Goal: Use online tool/utility: Utilize a website feature to perform a specific function

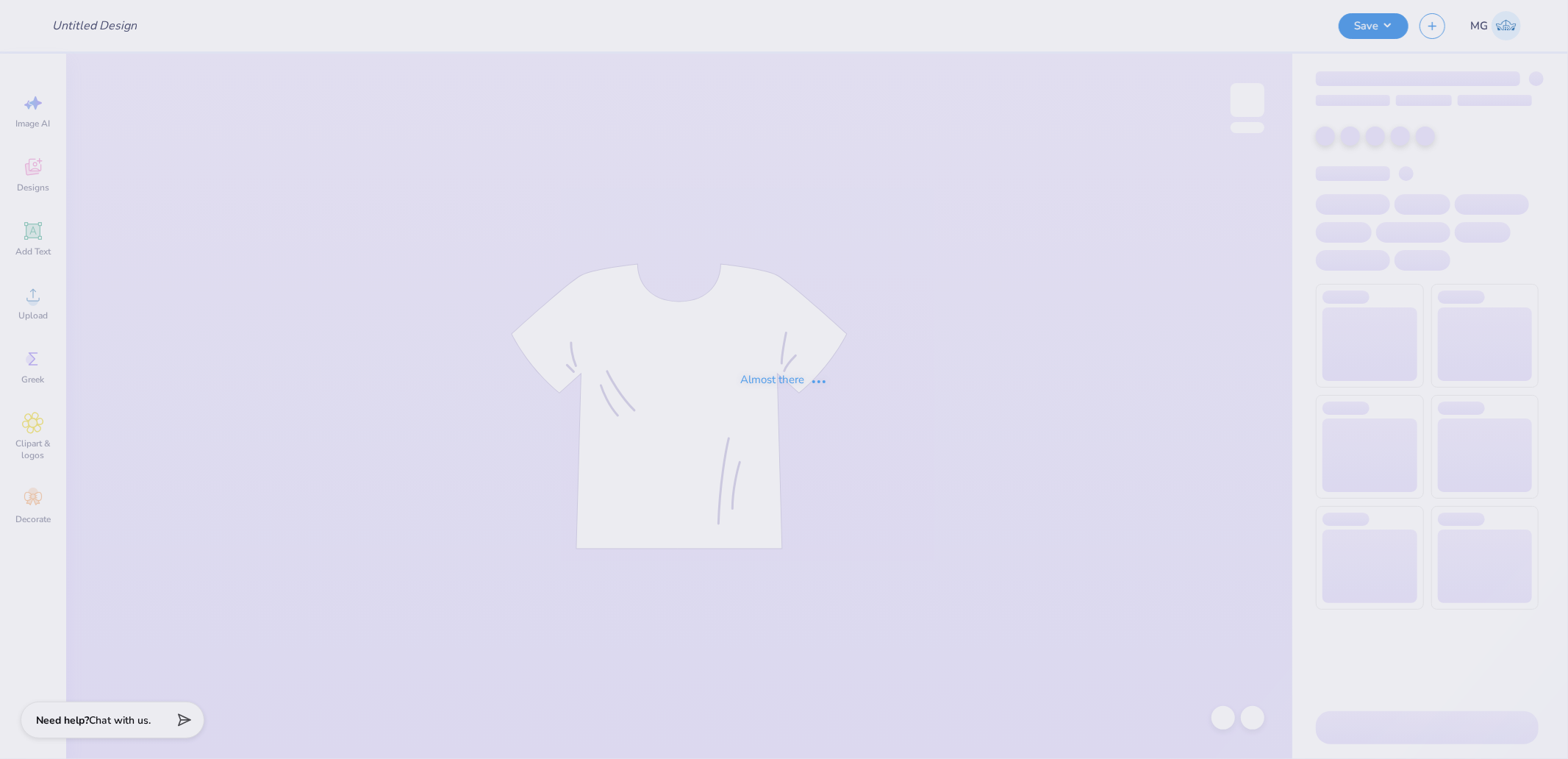
type input "Crew"
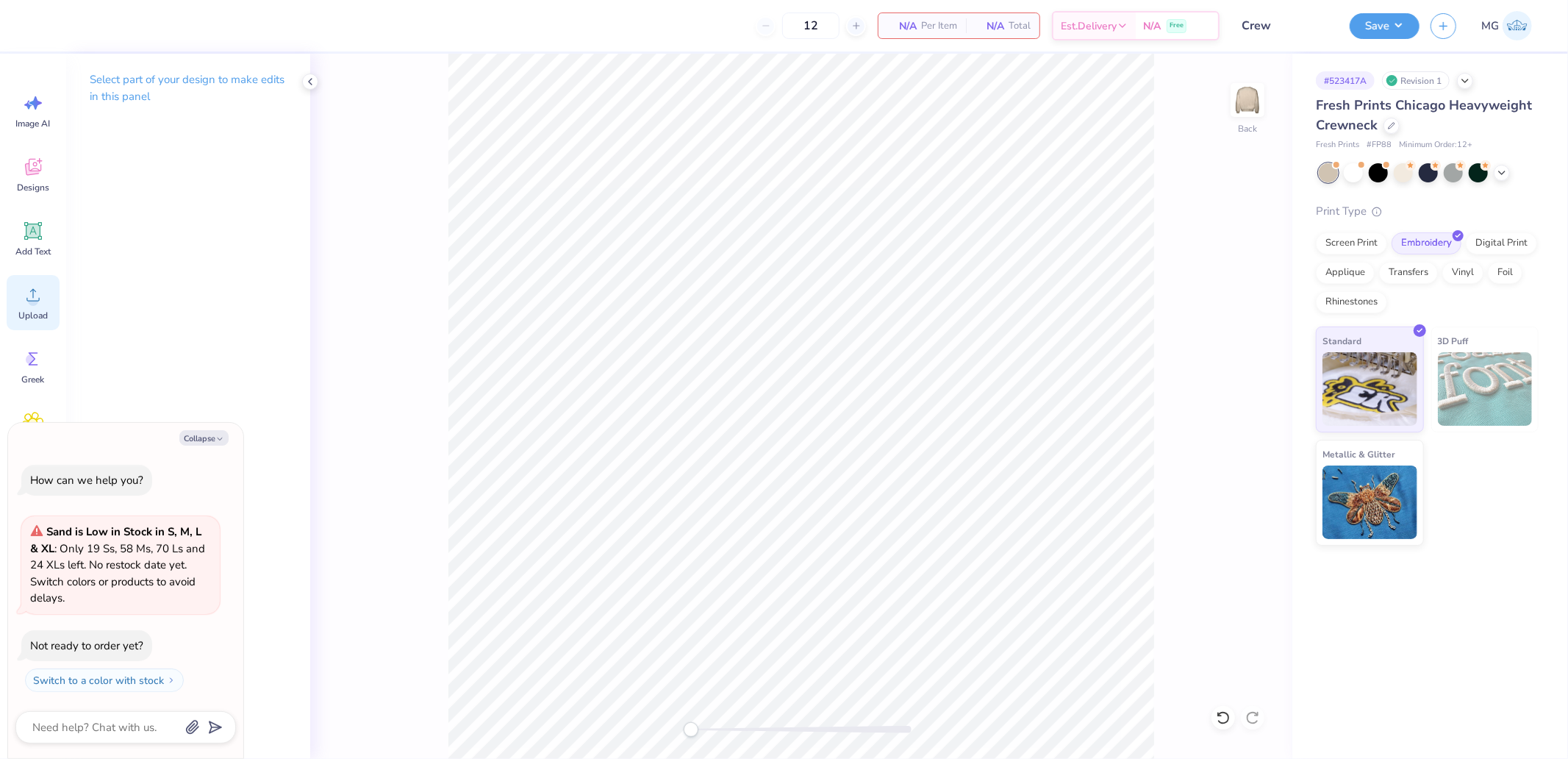
click at [45, 297] on div "Upload" at bounding box center [33, 302] width 53 height 55
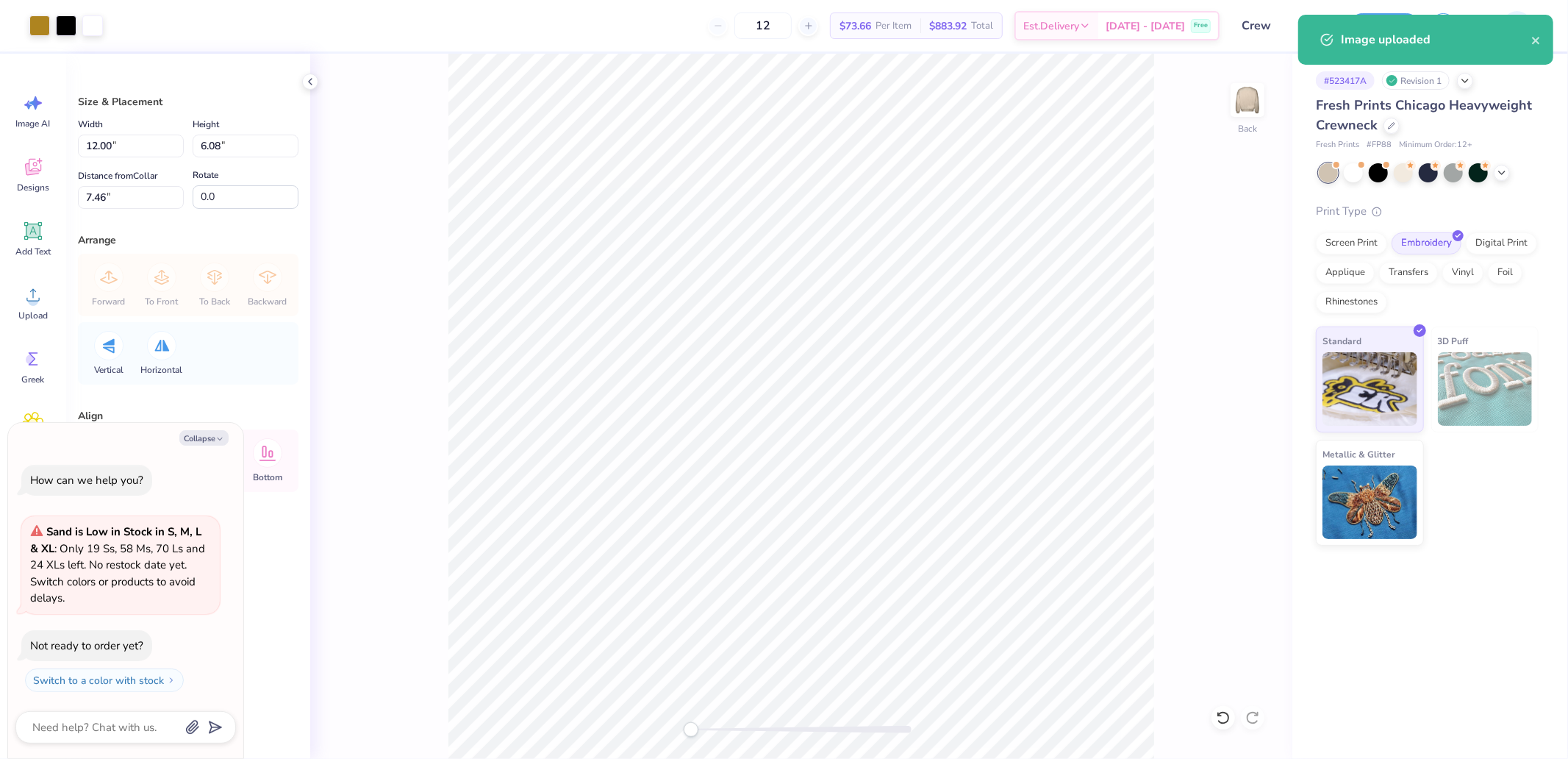
click at [127, 157] on div "Width 12.00 12.00 " Height 6.08 6.08 " Distance from Collar 7.46 7.46 " Rotate …" at bounding box center [188, 161] width 221 height 93
type textarea "x"
click at [134, 150] on input "12.00" at bounding box center [130, 146] width 106 height 23
type input "11"
type textarea "x"
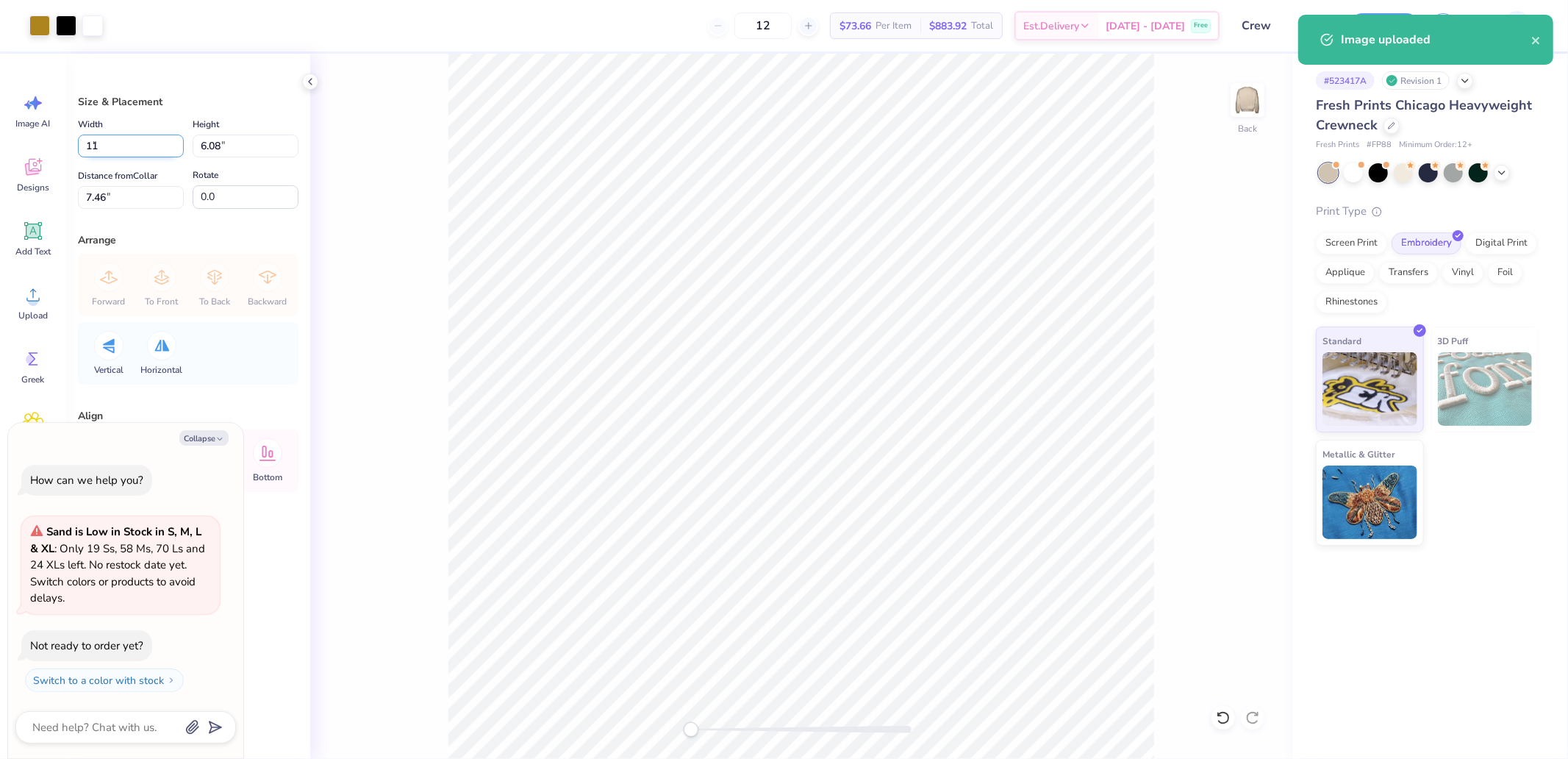
type input "11.00"
type input "5.58"
click at [151, 195] on input "7.71" at bounding box center [130, 197] width 106 height 23
type input "3"
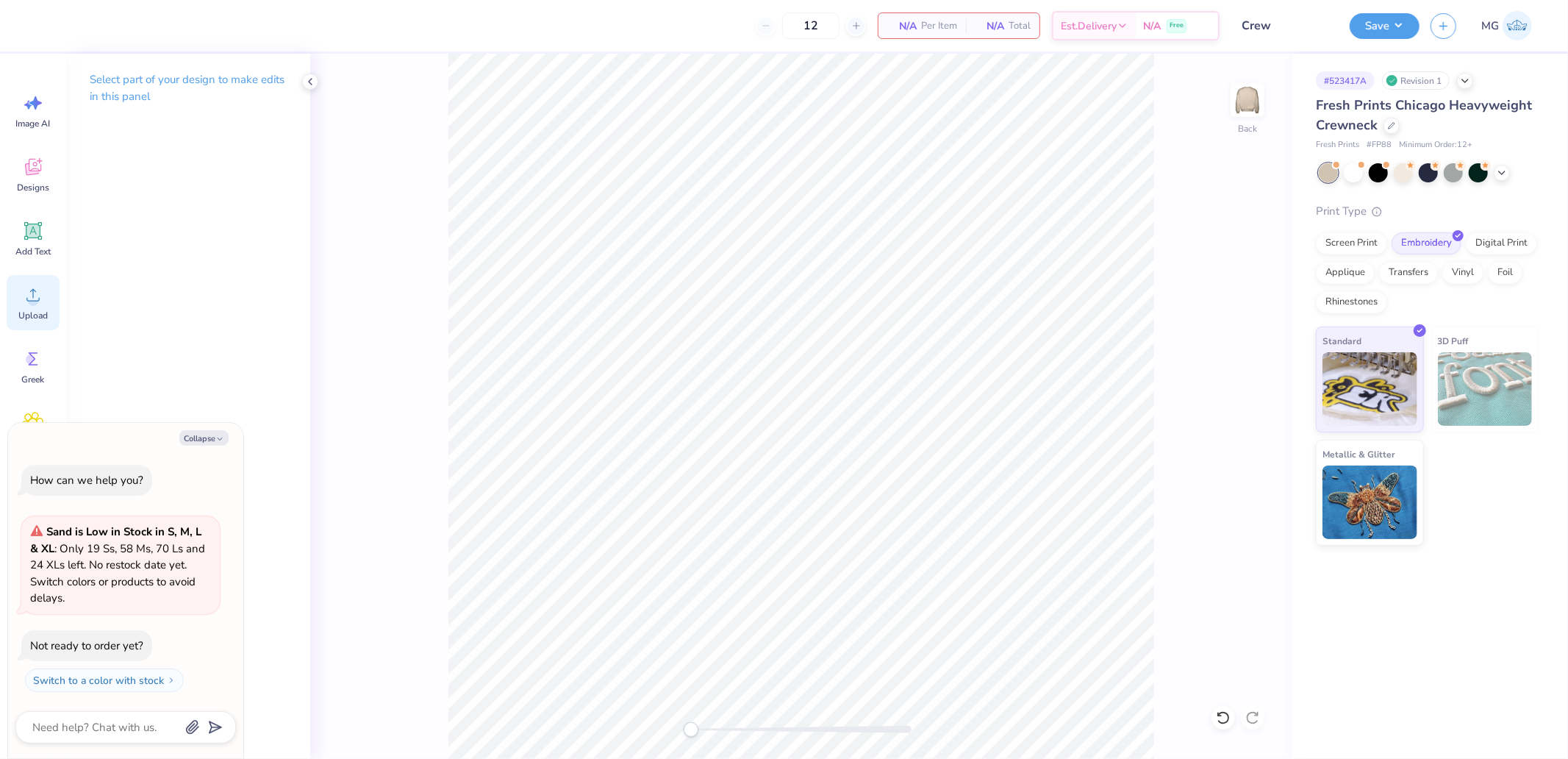
click at [45, 301] on div "Upload" at bounding box center [33, 302] width 53 height 55
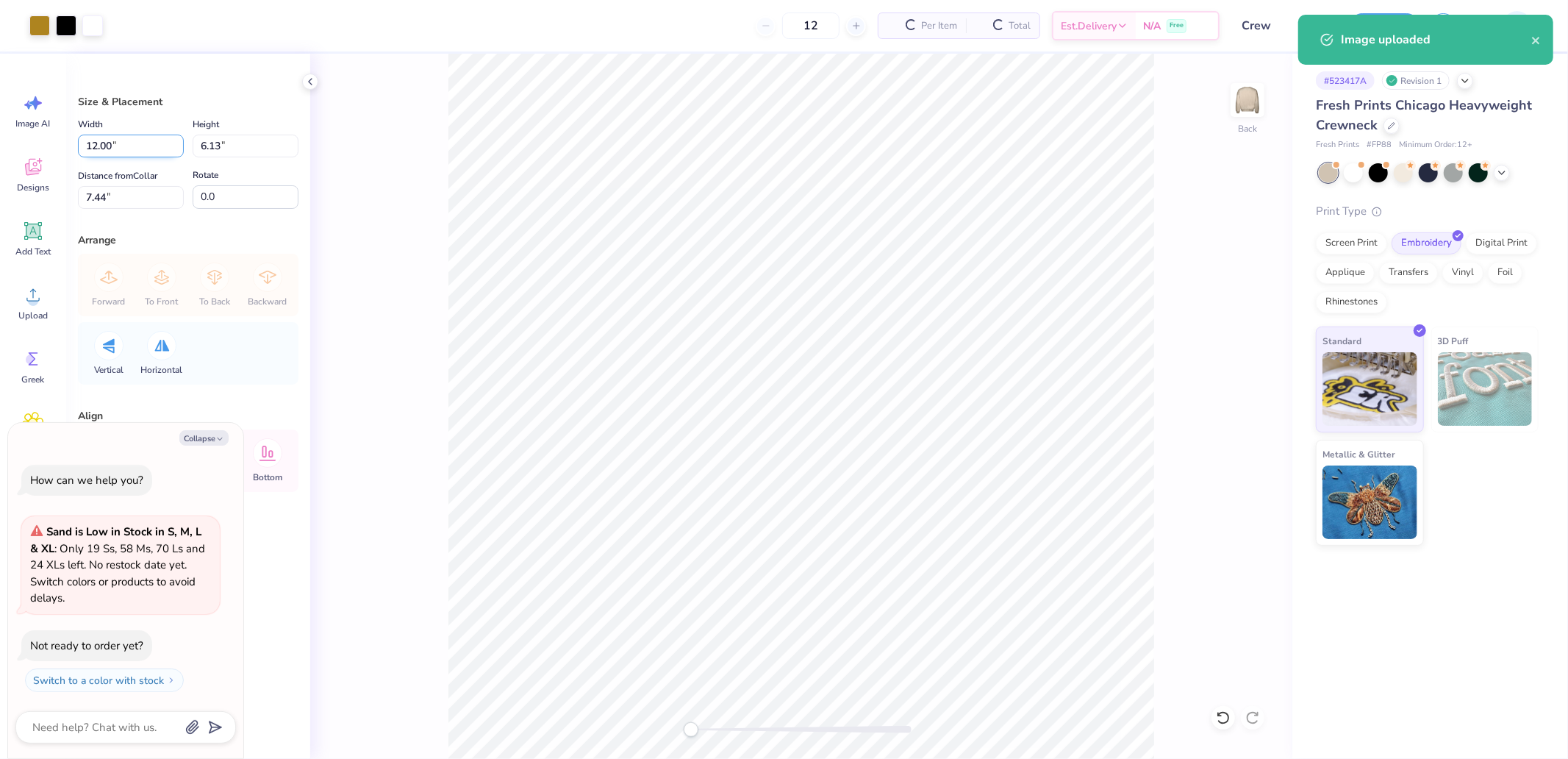
click at [150, 146] on input "12.00" at bounding box center [130, 146] width 106 height 23
type textarea "x"
type input "11"
type textarea "x"
type input "11.00"
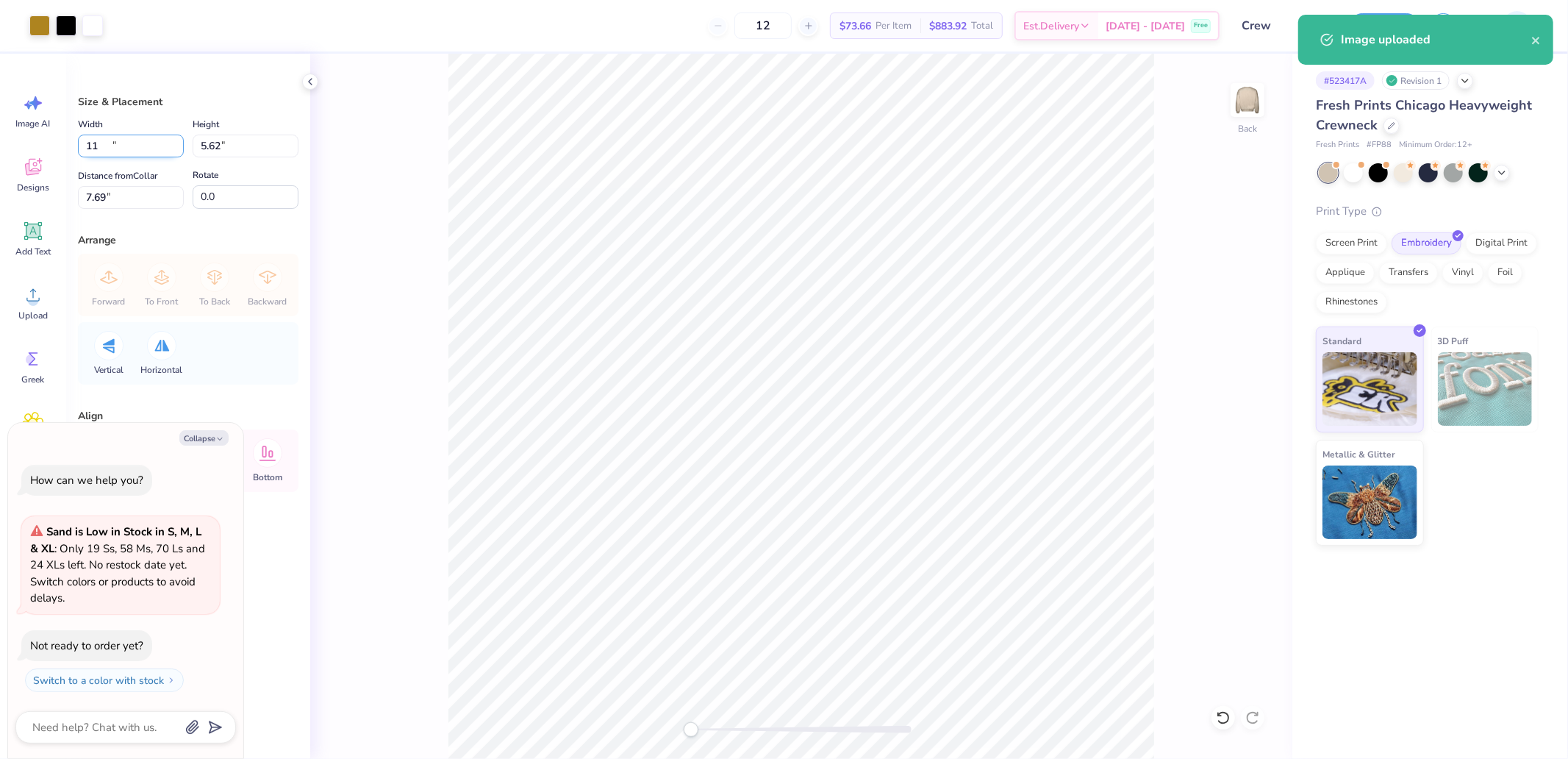
type input "5.62"
click at [145, 197] on input "7.69" at bounding box center [130, 197] width 106 height 23
type input "2"
type textarea "x"
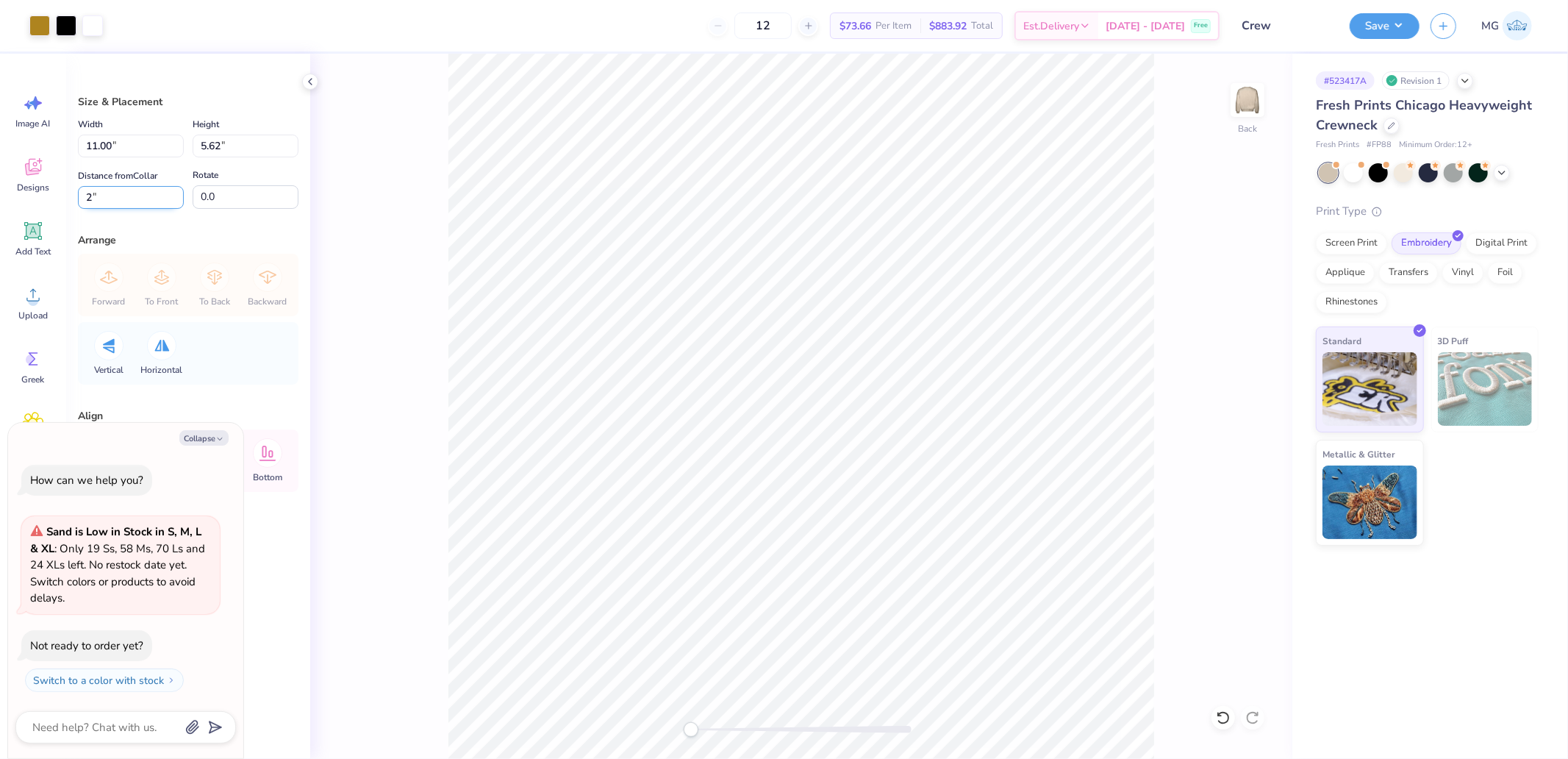
click at [141, 197] on input "2" at bounding box center [130, 197] width 106 height 23
type input "3"
click at [1353, 28] on button "Save" at bounding box center [1385, 24] width 70 height 25
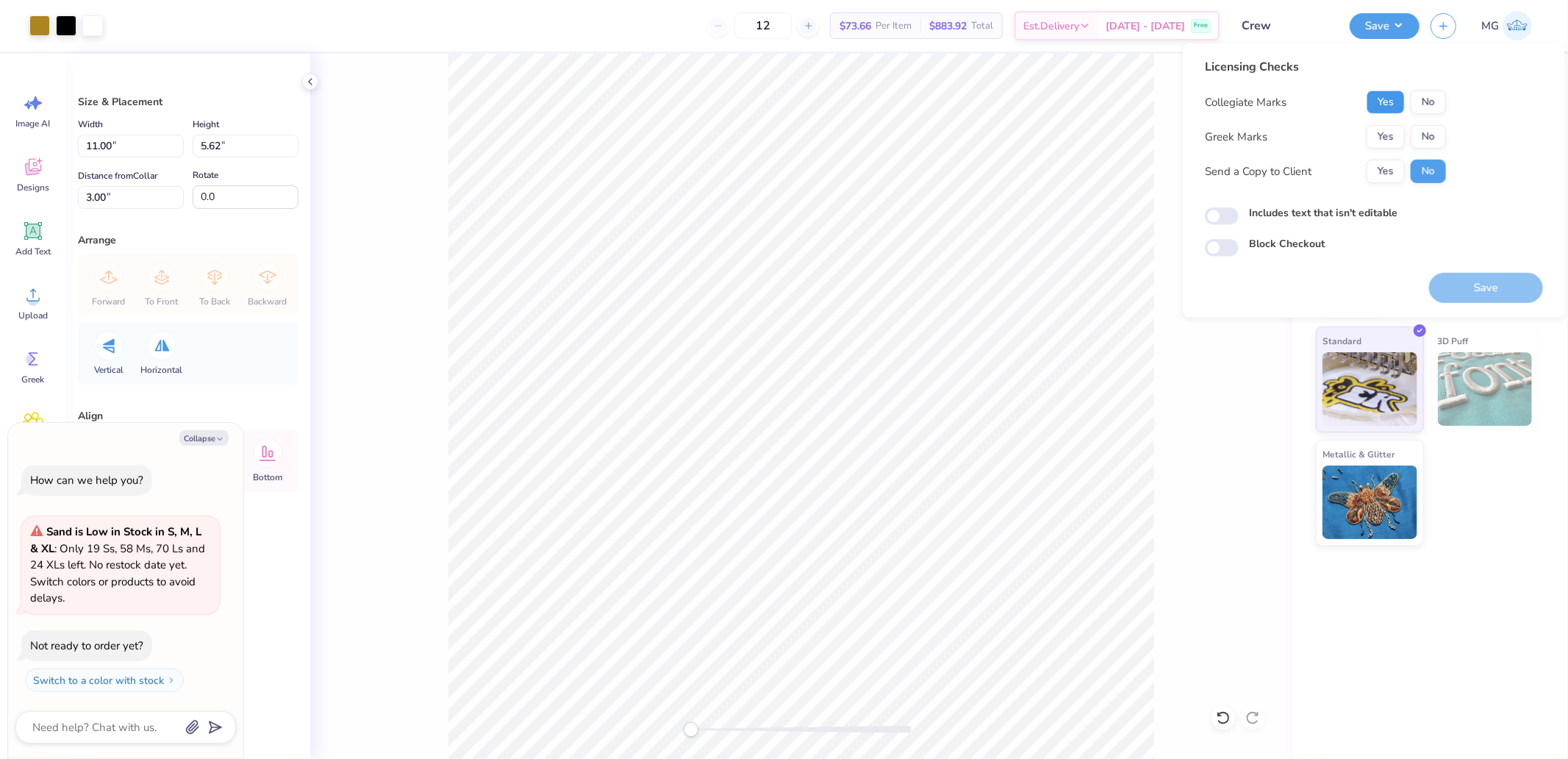
click at [1384, 105] on button "Yes" at bounding box center [1386, 102] width 38 height 24
click at [1432, 140] on button "No" at bounding box center [1428, 136] width 35 height 24
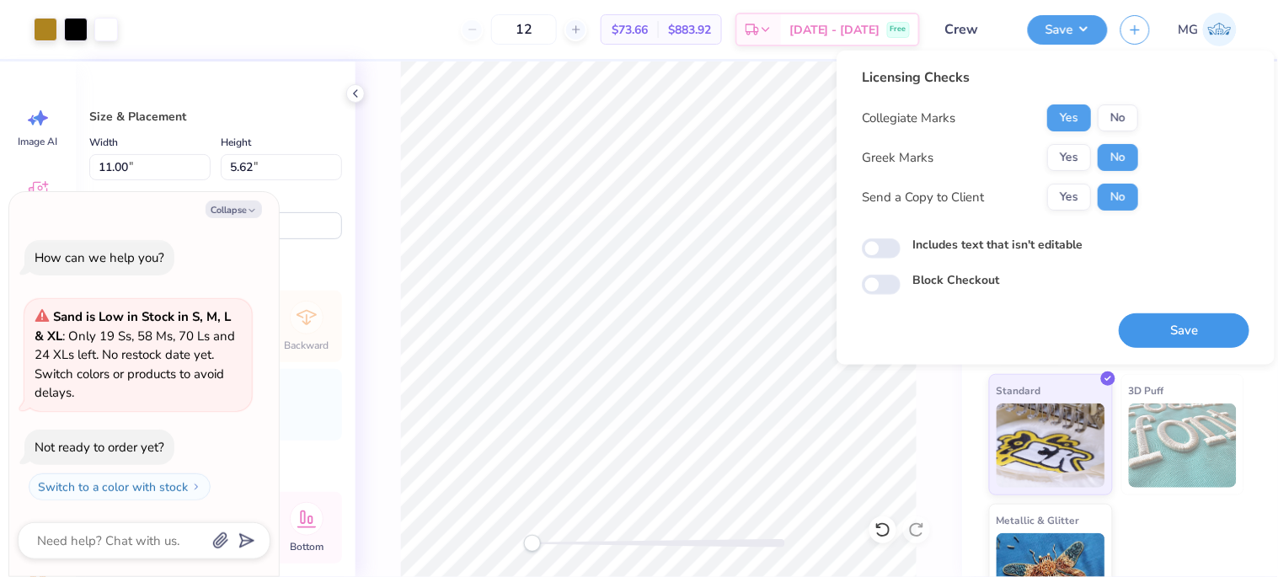
click at [1133, 319] on button "Save" at bounding box center [1184, 330] width 131 height 35
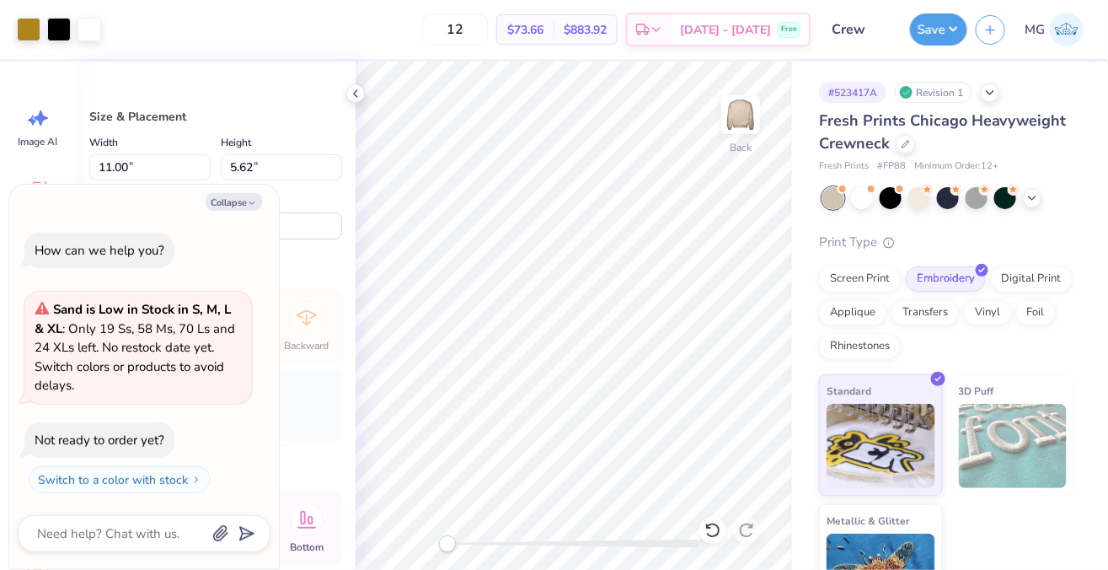
type textarea "x"
